Goal: Check status

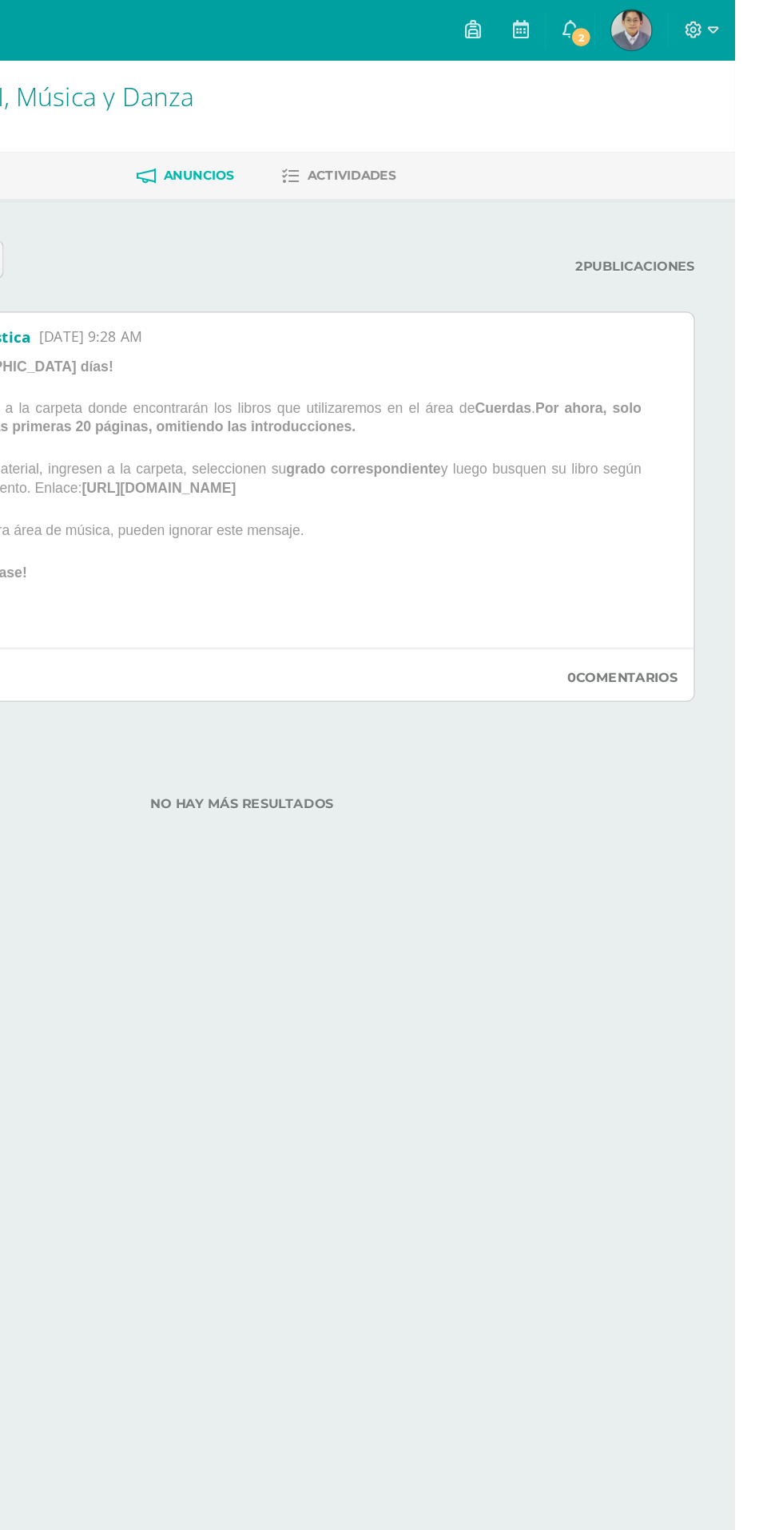
click at [716, 18] on img at bounding box center [700, 24] width 32 height 32
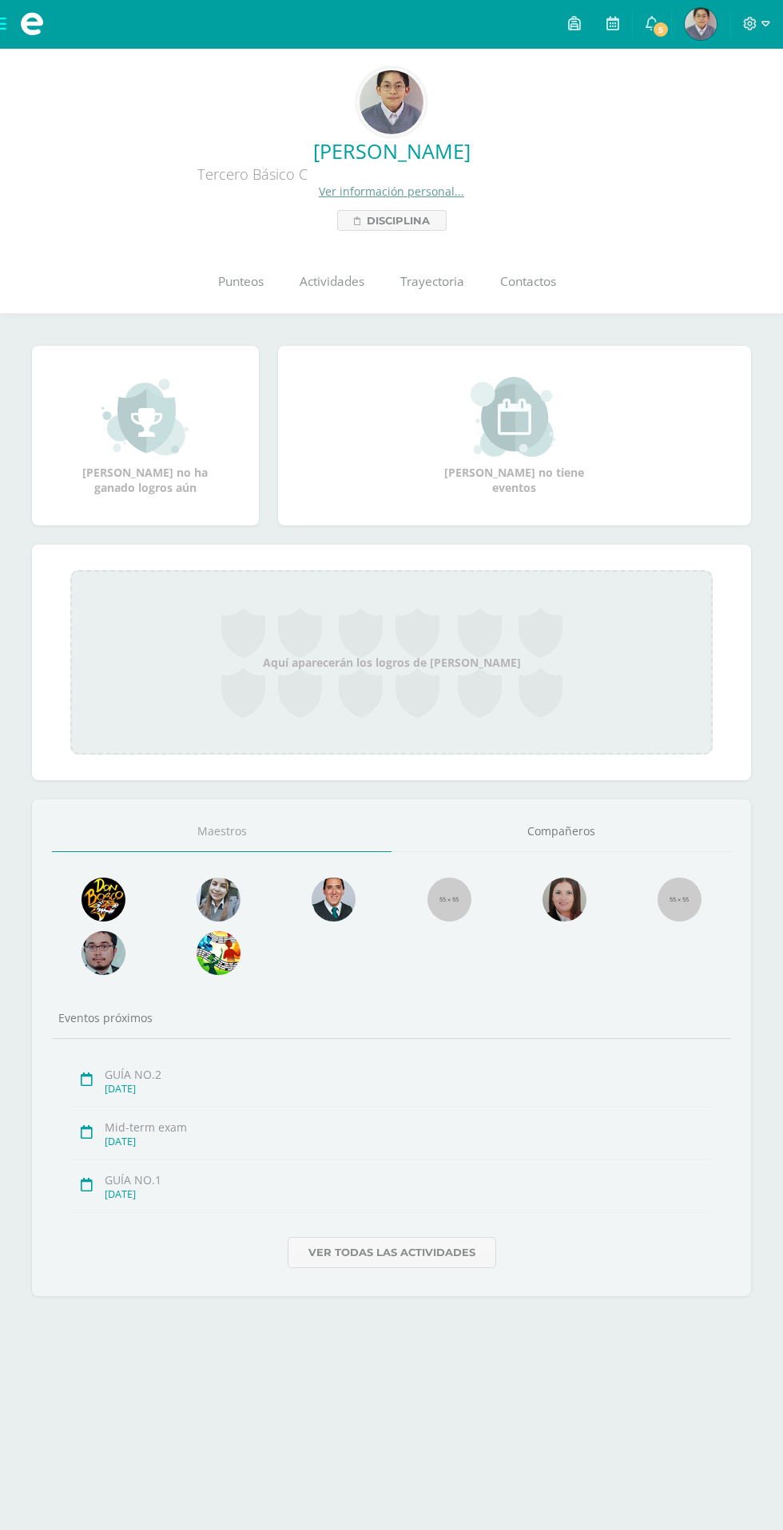
click at [241, 292] on link "Punteos" at bounding box center [240, 282] width 81 height 64
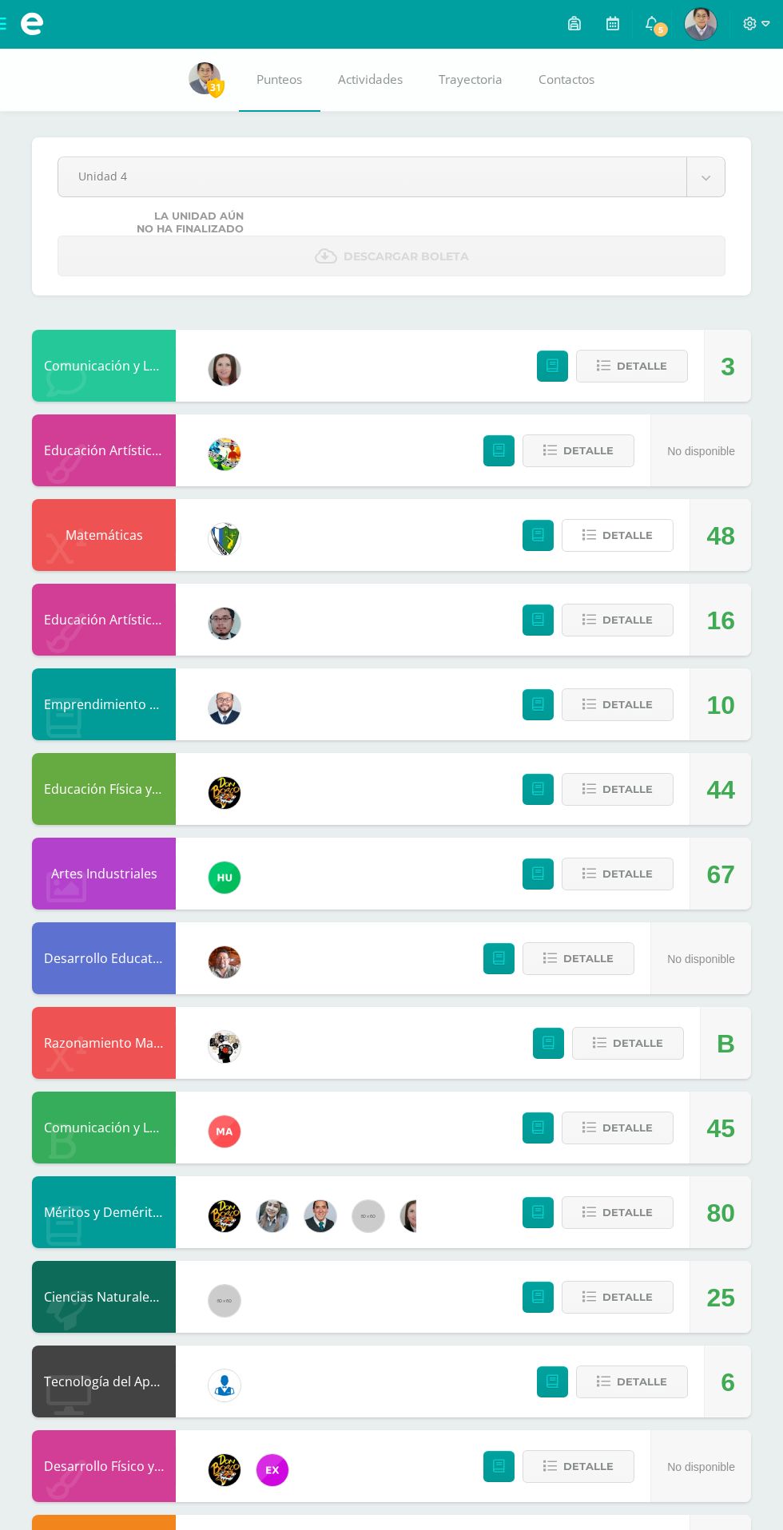
click at [627, 519] on button "Detalle" at bounding box center [617, 535] width 112 height 33
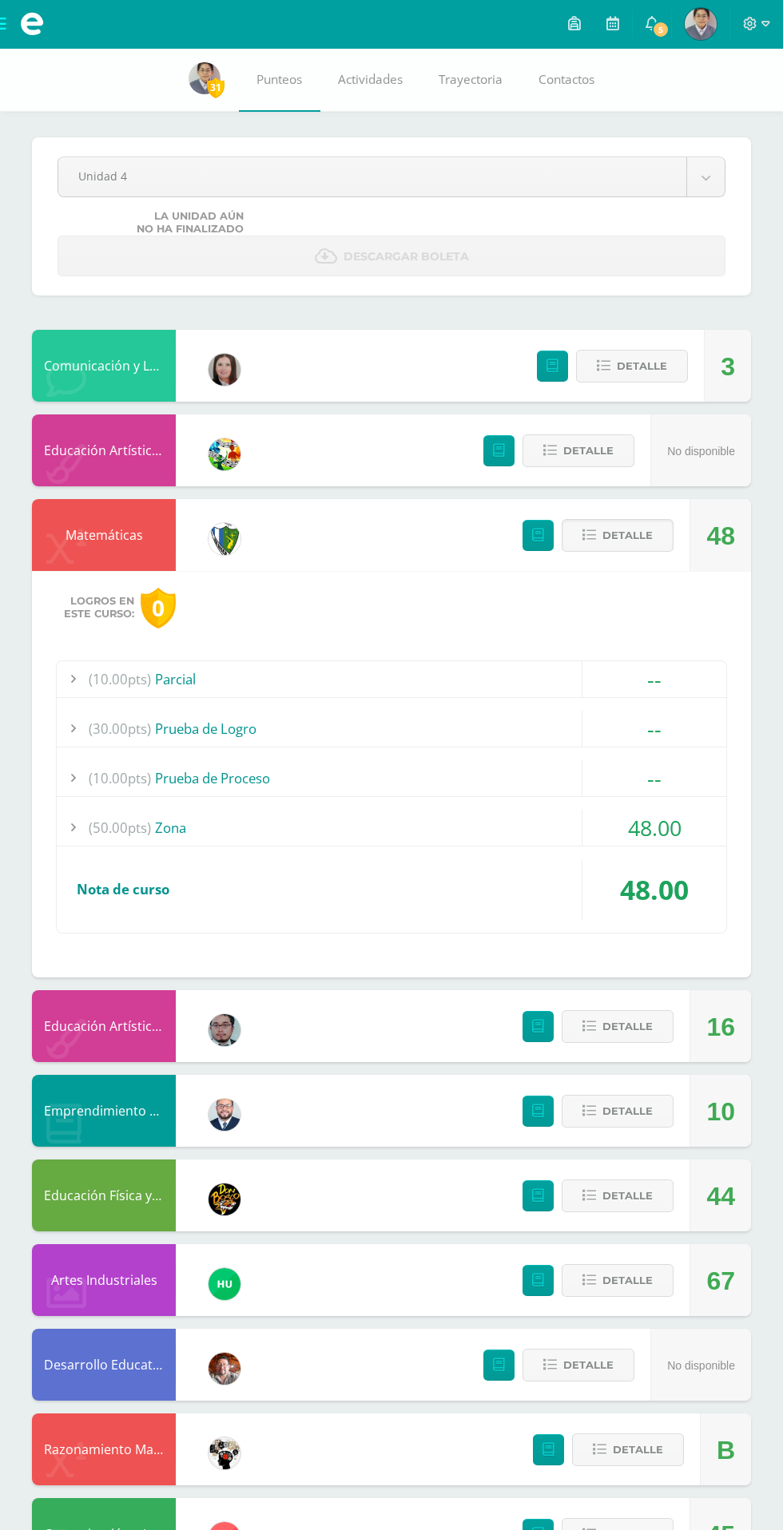
click at [135, 827] on span "(50.00pts)" at bounding box center [120, 828] width 62 height 36
